Goal: Task Accomplishment & Management: Manage account settings

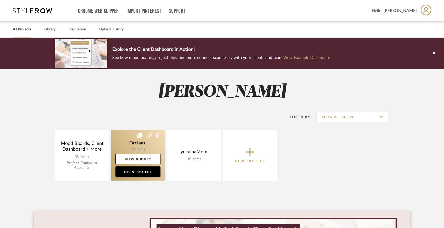
click at [146, 146] on link at bounding box center [137, 155] width 53 height 50
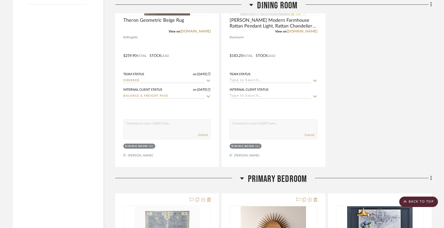
scroll to position [883, 0]
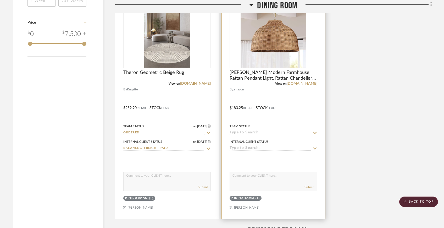
click at [314, 133] on icon at bounding box center [315, 133] width 4 height 2
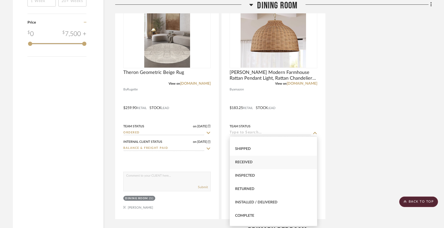
scroll to position [80, 0]
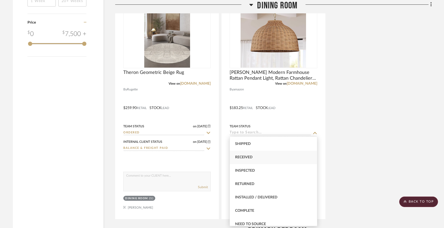
click at [285, 159] on div "Received" at bounding box center [273, 156] width 87 height 13
type input "[DATE]"
type input "Received"
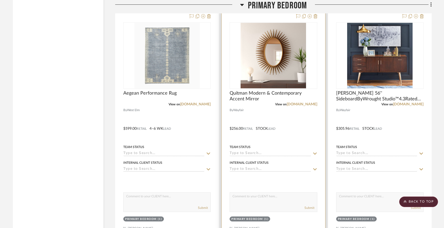
scroll to position [1123, 0]
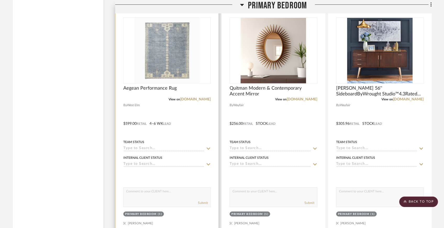
click at [208, 145] on div "Team Status" at bounding box center [166, 144] width 87 height 13
click at [208, 146] on icon at bounding box center [208, 148] width 5 height 4
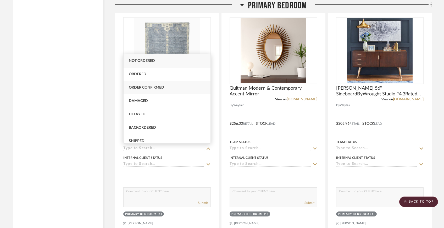
click at [184, 86] on div "Order Confirmed" at bounding box center [166, 87] width 87 height 13
type input "[DATE]"
type input "Order Confirmed"
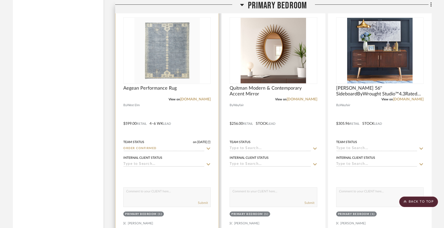
click at [208, 147] on icon at bounding box center [208, 148] width 5 height 4
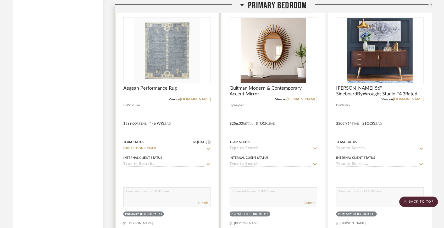
click at [207, 147] on icon at bounding box center [209, 148] width 4 height 2
click at [209, 148] on icon at bounding box center [208, 148] width 5 height 4
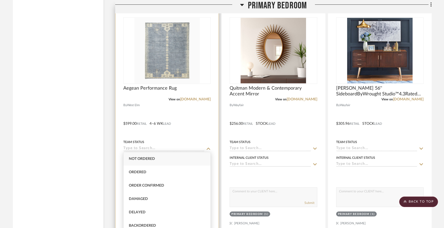
click at [209, 148] on icon at bounding box center [209, 148] width 4 height 2
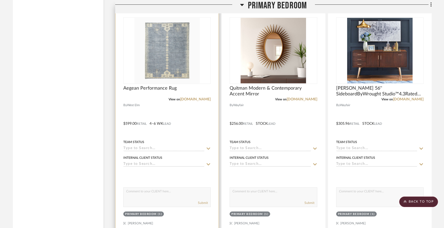
click at [209, 148] on icon at bounding box center [208, 148] width 5 height 4
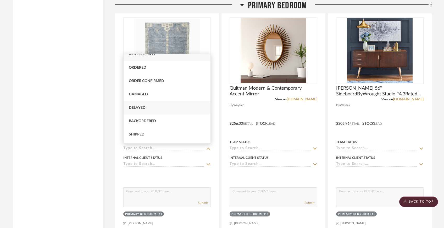
scroll to position [7, 0]
click at [167, 68] on div "Ordered" at bounding box center [166, 66] width 87 height 13
type input "Ordered"
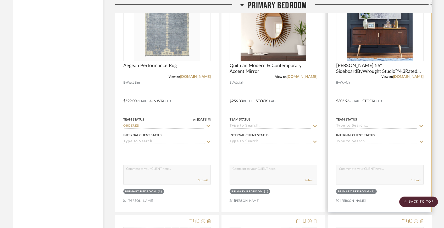
scroll to position [1100, 0]
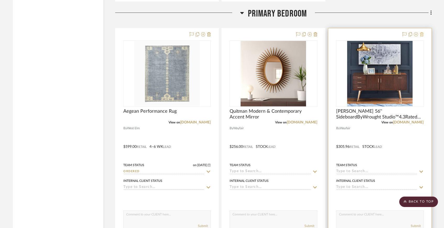
click at [422, 33] on icon at bounding box center [422, 34] width 4 height 4
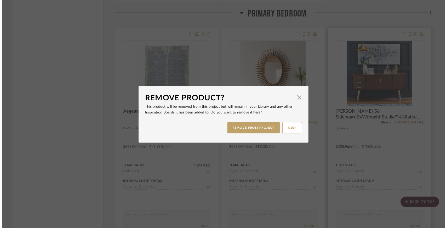
scroll to position [0, 0]
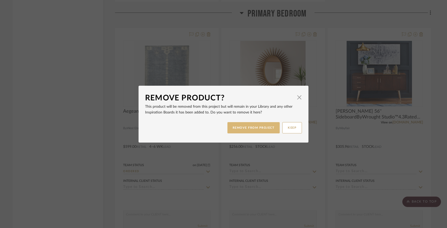
click at [262, 128] on button "REMOVE FROM PROJECT" at bounding box center [254, 127] width 53 height 11
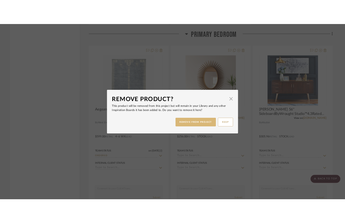
scroll to position [1100, 0]
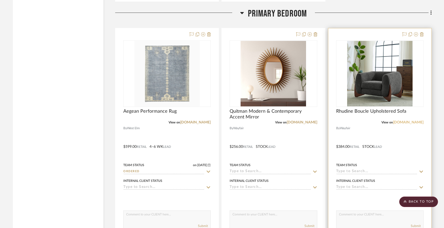
click at [402, 121] on link "[DOMAIN_NAME]" at bounding box center [408, 122] width 31 height 4
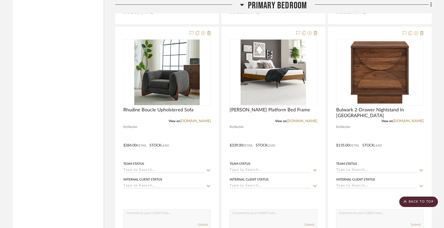
scroll to position [1343, 0]
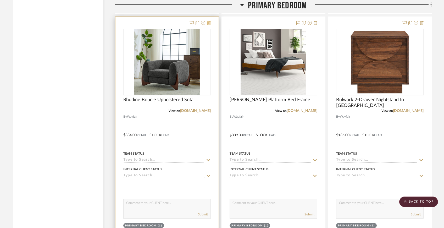
click at [209, 21] on icon at bounding box center [209, 23] width 4 height 4
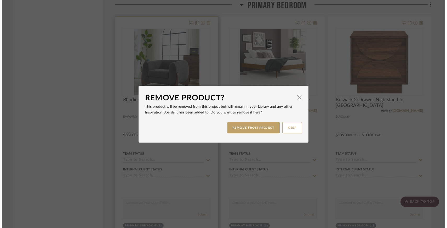
scroll to position [0, 0]
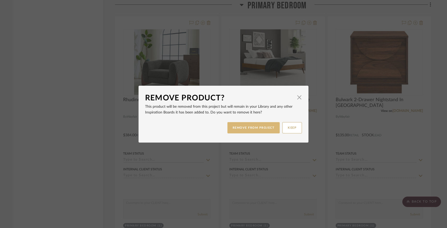
click at [250, 123] on button "REMOVE FROM PROJECT" at bounding box center [254, 127] width 53 height 11
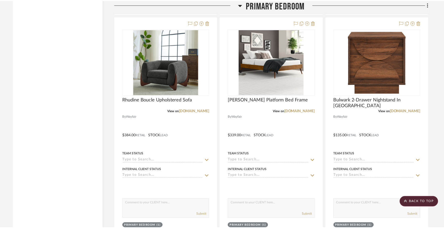
scroll to position [1343, 0]
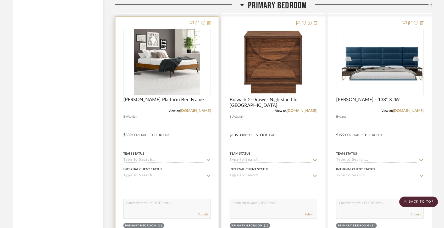
click at [209, 21] on icon at bounding box center [209, 23] width 4 height 4
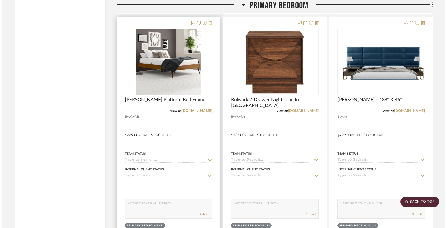
scroll to position [0, 0]
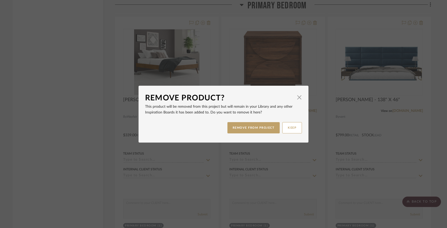
click at [249, 133] on div "REMOVE FROM PROJECT KEEP" at bounding box center [223, 127] width 157 height 16
click at [248, 130] on button "REMOVE FROM PROJECT" at bounding box center [254, 127] width 53 height 11
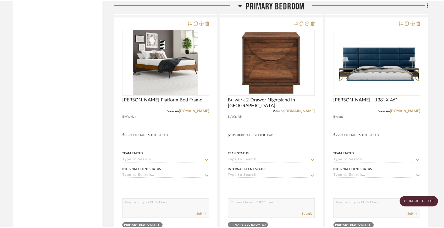
scroll to position [1343, 0]
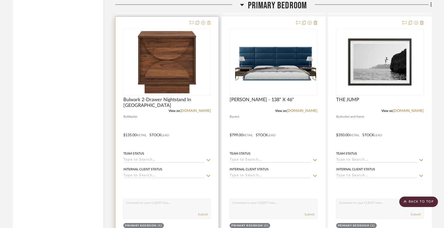
click at [209, 21] on icon at bounding box center [209, 23] width 4 height 4
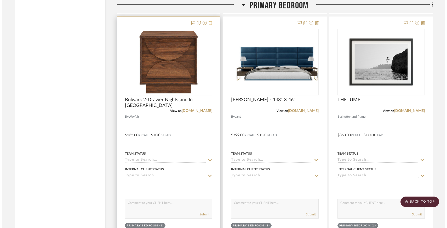
scroll to position [0, 0]
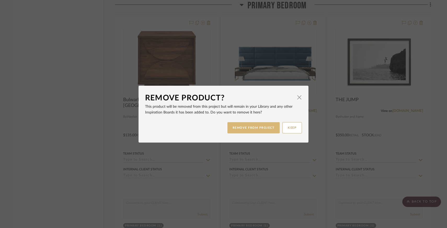
click at [243, 123] on button "REMOVE FROM PROJECT" at bounding box center [254, 127] width 53 height 11
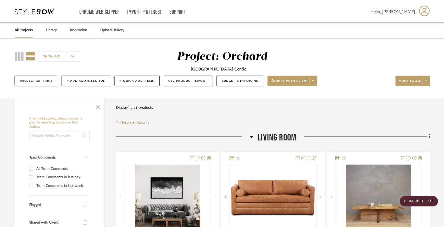
scroll to position [1343, 0]
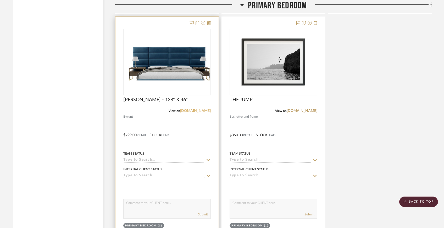
click at [196, 110] on link "[DOMAIN_NAME]" at bounding box center [195, 111] width 31 height 4
click at [210, 21] on icon at bounding box center [209, 23] width 4 height 4
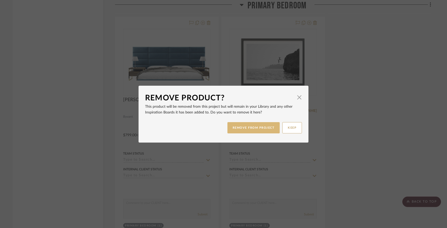
click at [251, 128] on button "REMOVE FROM PROJECT" at bounding box center [254, 127] width 53 height 11
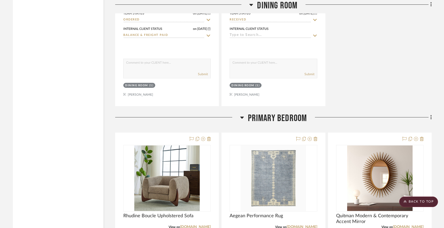
scroll to position [984, 0]
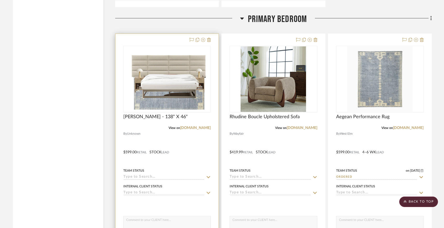
scroll to position [1098, 0]
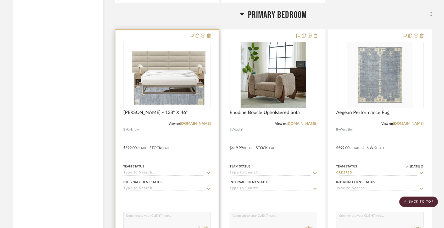
click at [209, 171] on icon at bounding box center [208, 173] width 5 height 4
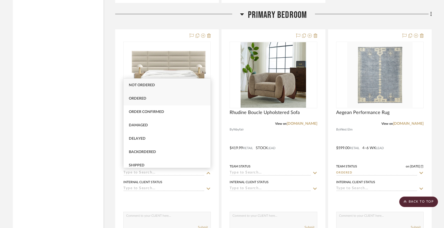
click at [193, 101] on div "Ordered" at bounding box center [166, 98] width 87 height 13
type input "[DATE]"
type input "Ordered"
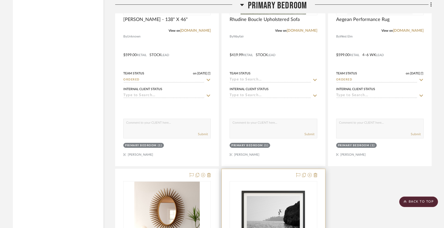
scroll to position [1262, 0]
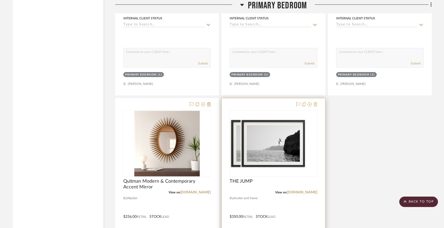
click at [316, 104] on icon at bounding box center [315, 104] width 4 height 4
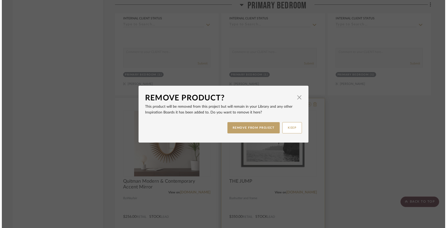
scroll to position [0, 0]
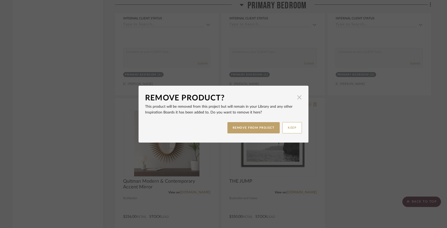
click at [299, 98] on span "button" at bounding box center [299, 97] width 10 height 10
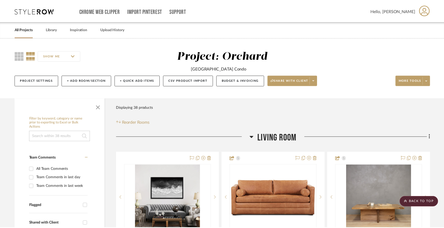
scroll to position [1262, 0]
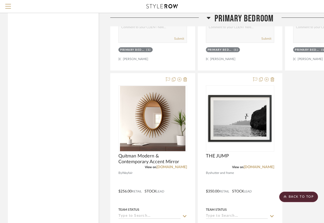
drag, startPoint x: 283, startPoint y: 147, endPoint x: 323, endPoint y: 159, distance: 41.6
click at [0, 0] on div "Search by brands, products, categories, colors, or styles Hello, Cynthia All Pr…" at bounding box center [188, 150] width 377 height 2825
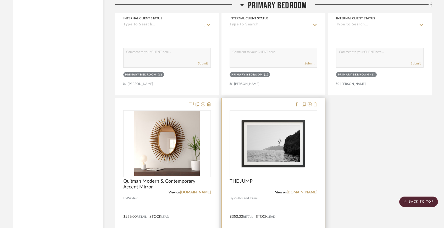
click at [316, 102] on icon at bounding box center [315, 104] width 4 height 4
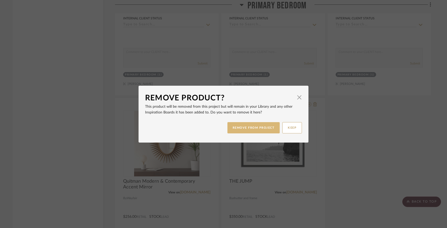
click at [264, 123] on button "REMOVE FROM PROJECT" at bounding box center [254, 127] width 53 height 11
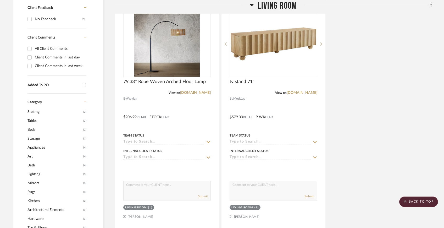
scroll to position [355, 0]
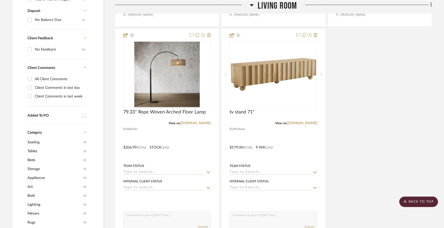
click at [72, 151] on span "Tables" at bounding box center [54, 151] width 54 height 9
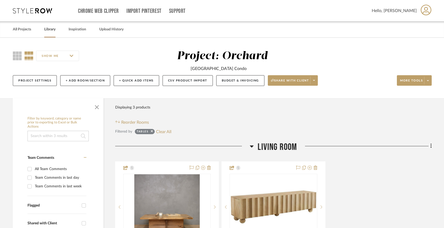
click at [54, 30] on link "Library" at bounding box center [49, 29] width 11 height 7
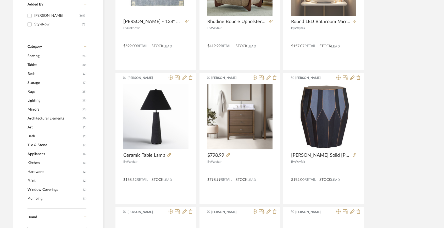
scroll to position [164, 0]
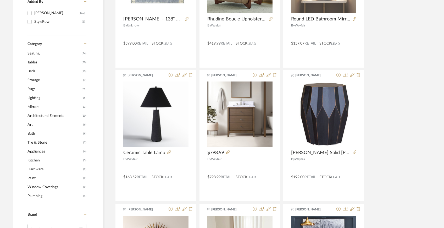
click at [45, 62] on span "Tables" at bounding box center [53, 62] width 53 height 9
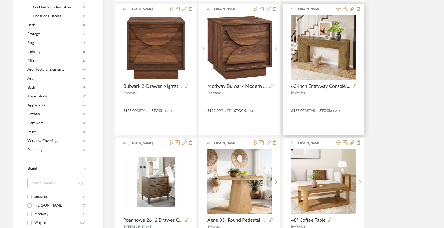
scroll to position [236, 0]
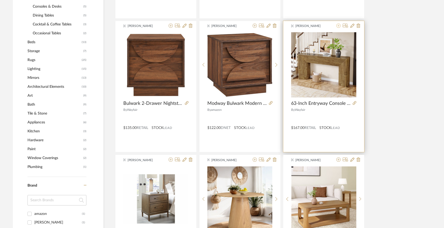
click at [338, 26] on icon at bounding box center [338, 26] width 4 height 4
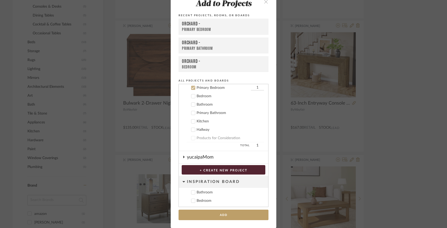
scroll to position [44, 0]
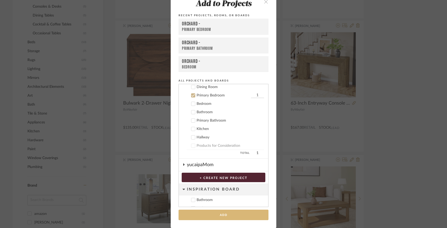
click at [220, 215] on button "Add" at bounding box center [224, 214] width 90 height 11
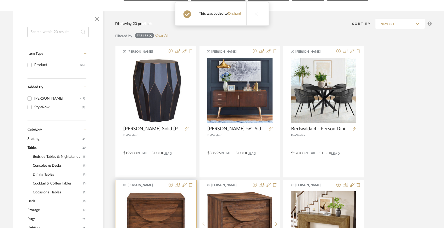
scroll to position [0, 0]
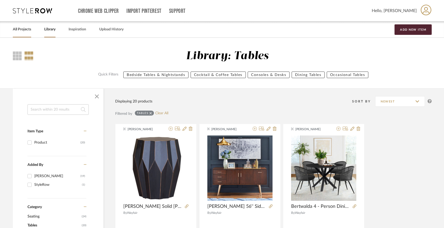
click at [24, 31] on link "All Projects" at bounding box center [22, 29] width 18 height 7
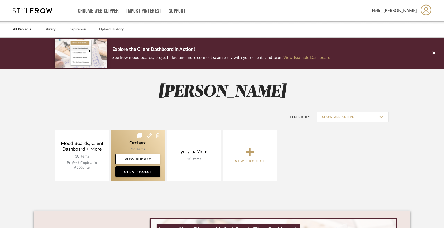
click at [136, 145] on link at bounding box center [137, 155] width 53 height 50
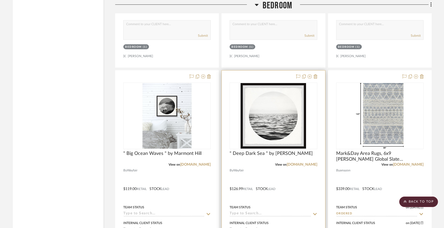
scroll to position [2025, 0]
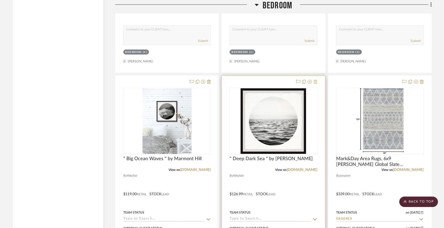
click at [317, 81] on icon at bounding box center [315, 82] width 4 height 4
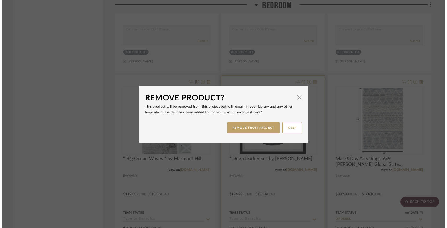
scroll to position [0, 0]
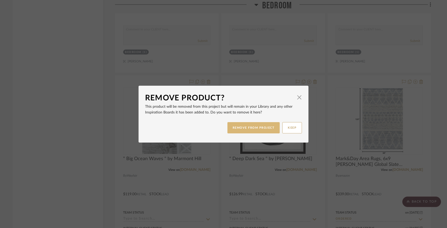
click at [264, 126] on button "REMOVE FROM PROJECT" at bounding box center [254, 127] width 53 height 11
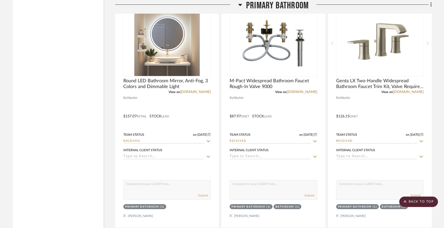
scroll to position [3197, 0]
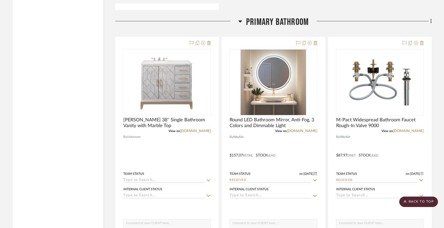
scroll to position [3065, 0]
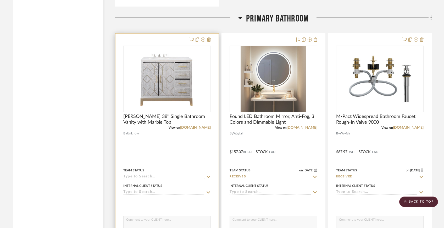
click at [210, 175] on icon at bounding box center [208, 177] width 5 height 4
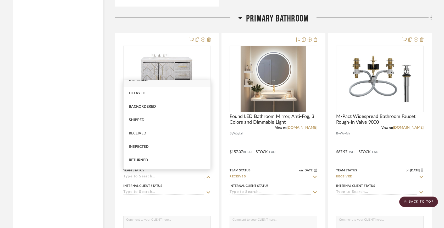
scroll to position [46, 0]
click at [189, 133] on div "Received" at bounding box center [166, 134] width 87 height 13
type input "[DATE]"
type input "Received"
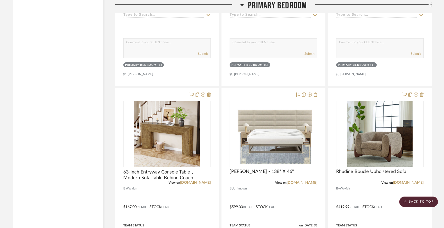
scroll to position [1274, 0]
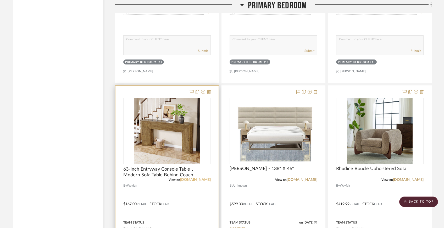
click at [203, 178] on link "[DOMAIN_NAME]" at bounding box center [195, 180] width 31 height 4
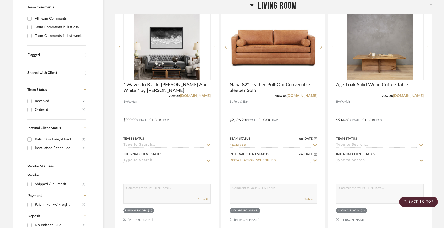
scroll to position [0, 0]
